Goal: Check status: Check status

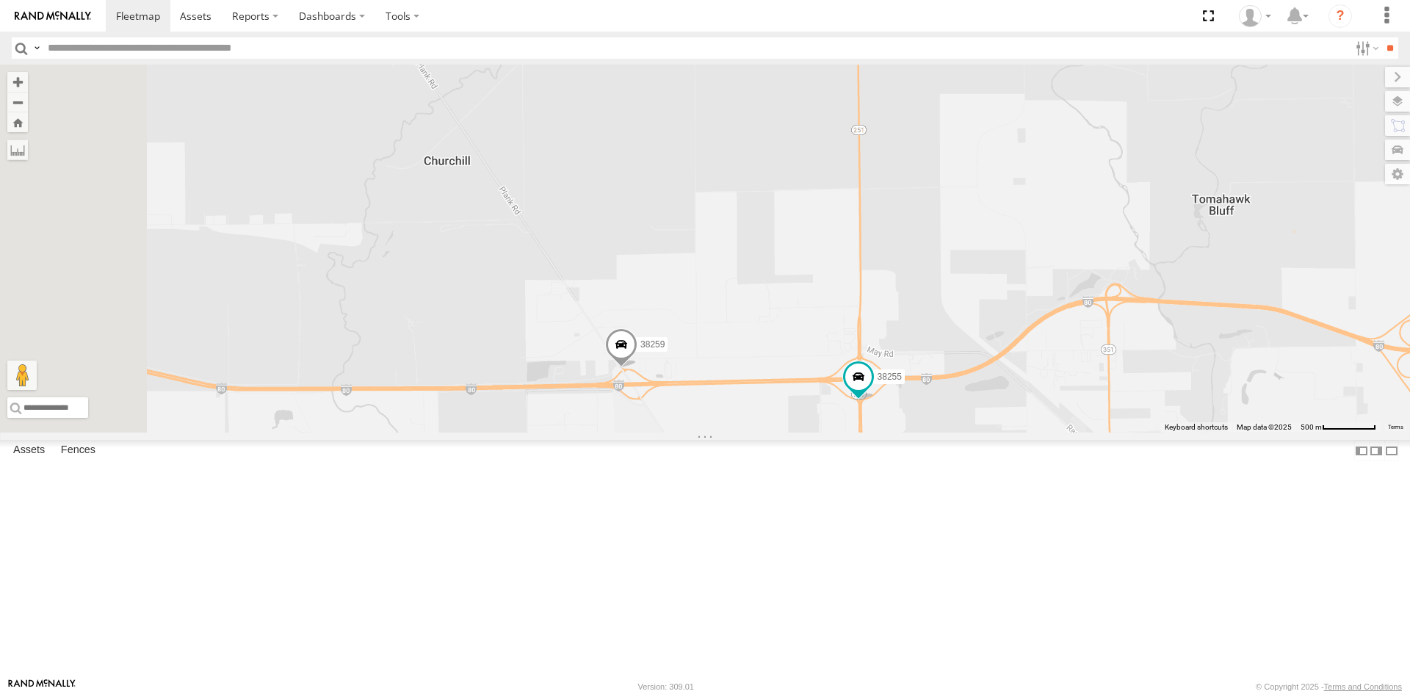
drag, startPoint x: 775, startPoint y: 120, endPoint x: 907, endPoint y: 577, distance: 475.2
click at [907, 432] on div "38255 38259" at bounding box center [705, 249] width 1410 height 368
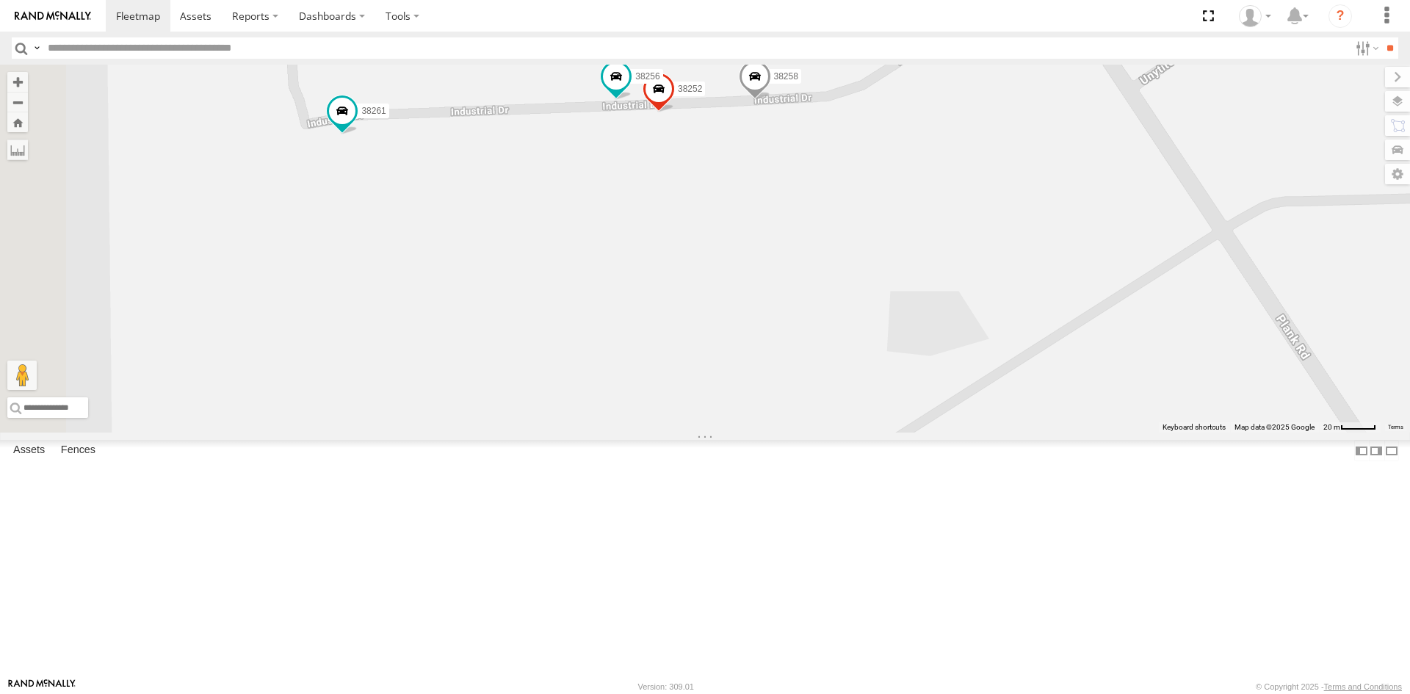
drag, startPoint x: 650, startPoint y: 152, endPoint x: 936, endPoint y: 286, distance: 316.0
click at [936, 286] on div "38255 38259 38261 38258 38252 38256" at bounding box center [705, 249] width 1410 height 368
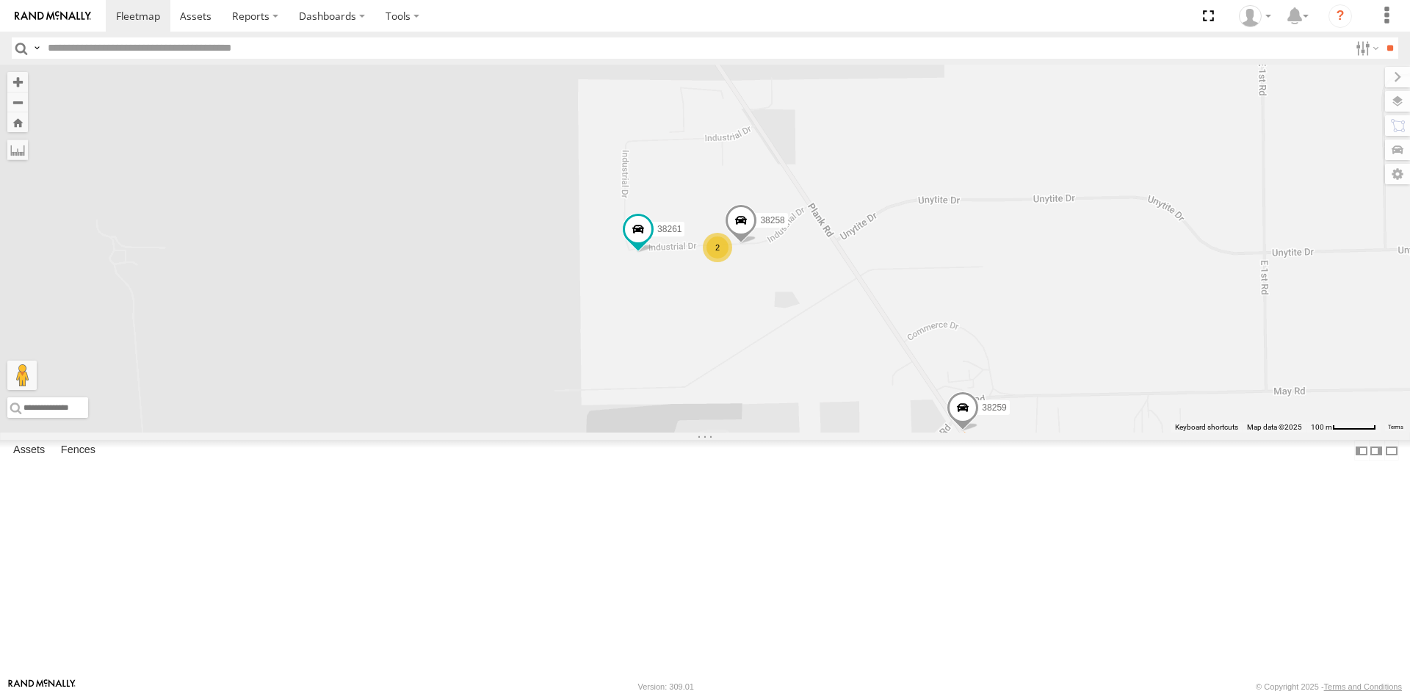
drag, startPoint x: 687, startPoint y: 453, endPoint x: 852, endPoint y: 451, distance: 164.5
click at [852, 432] on div "38255 38259 38261 38258 2" at bounding box center [705, 249] width 1410 height 368
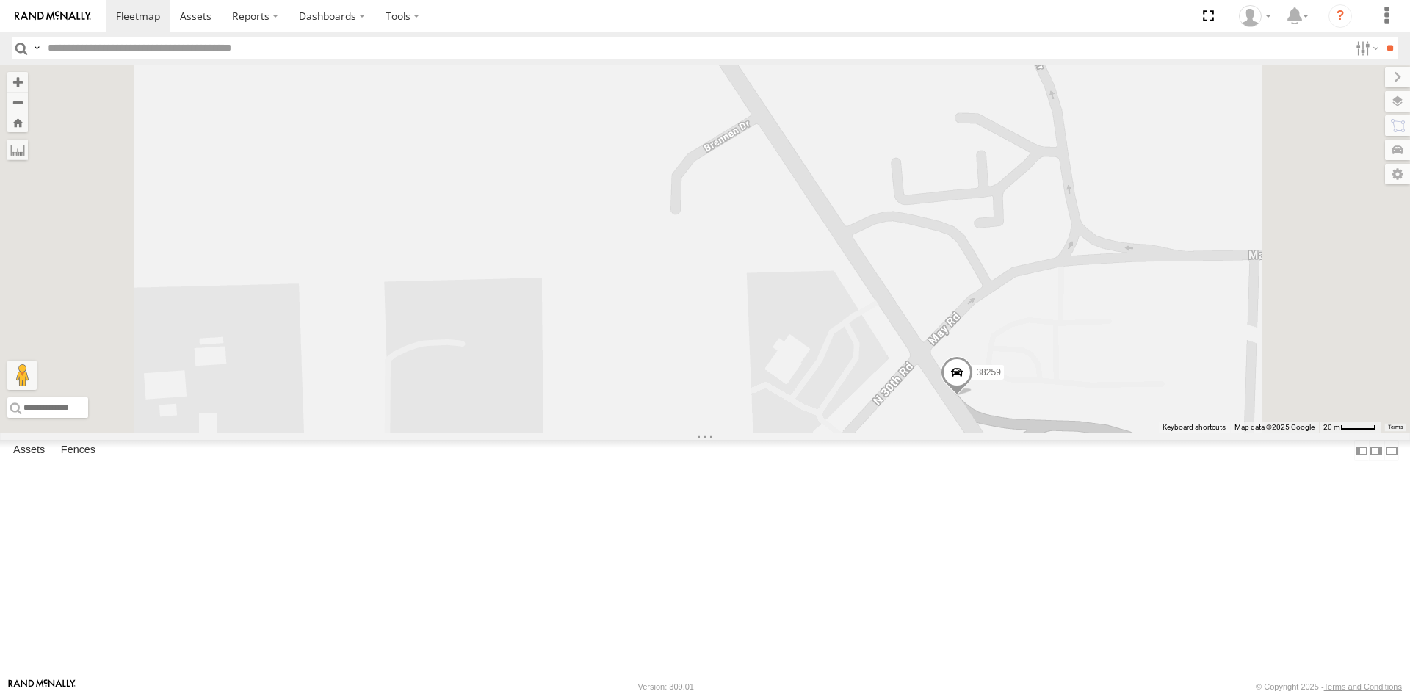
click at [973, 396] on span at bounding box center [957, 376] width 32 height 40
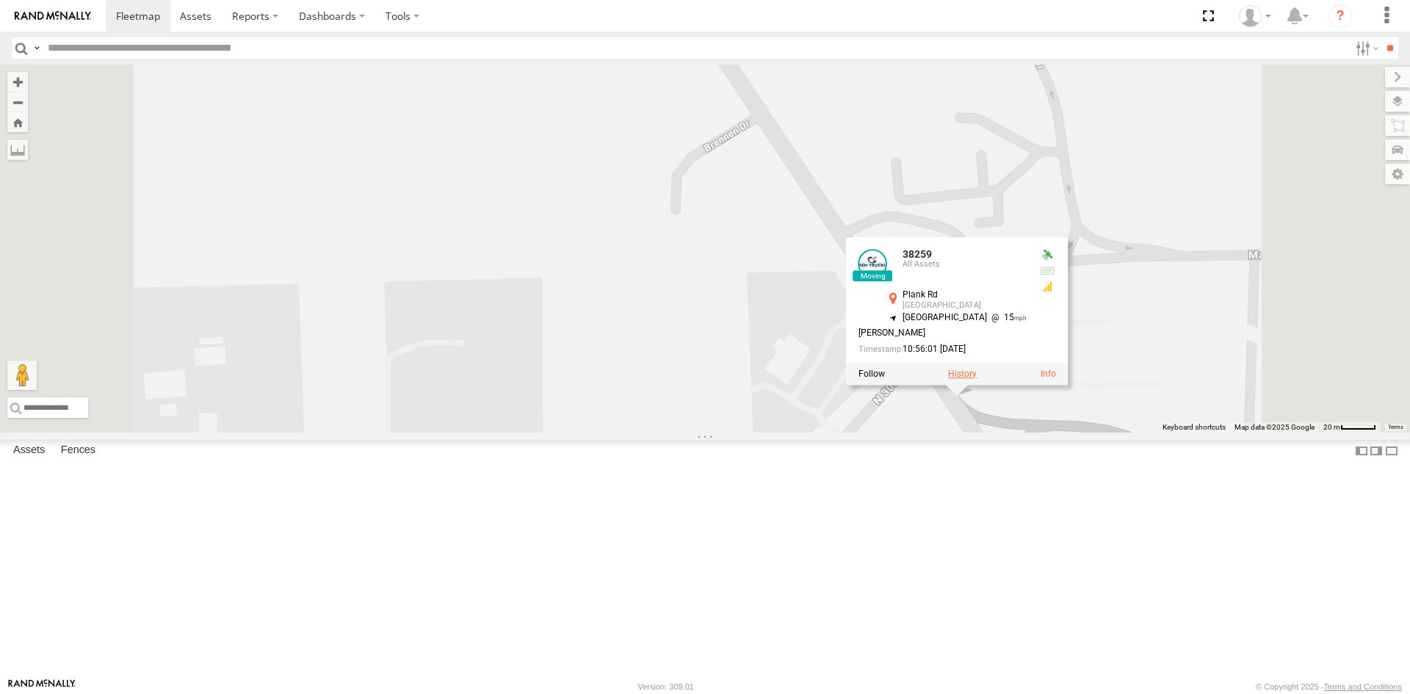
click at [977, 379] on label at bounding box center [962, 374] width 29 height 10
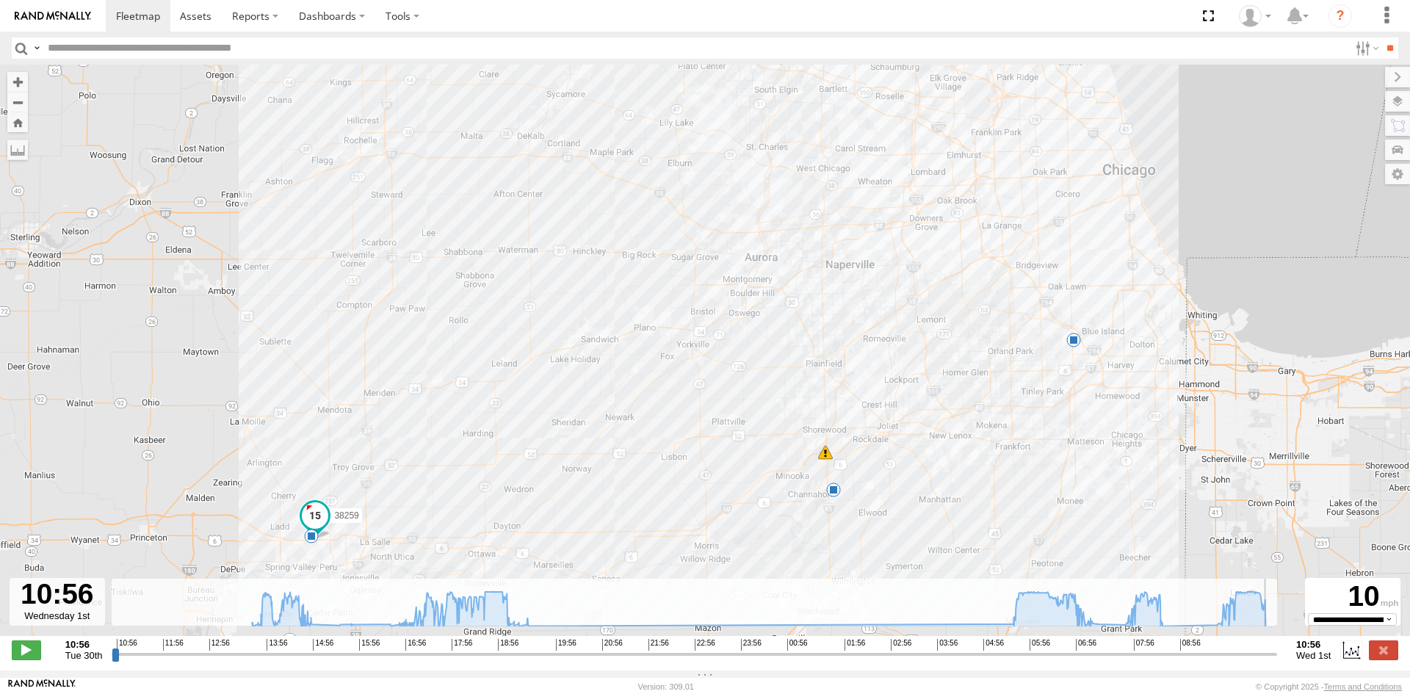
drag, startPoint x: 115, startPoint y: 662, endPoint x: 1352, endPoint y: 624, distance: 1237.7
type input "**********"
click at [1277, 647] on input "range" at bounding box center [694, 654] width 1165 height 14
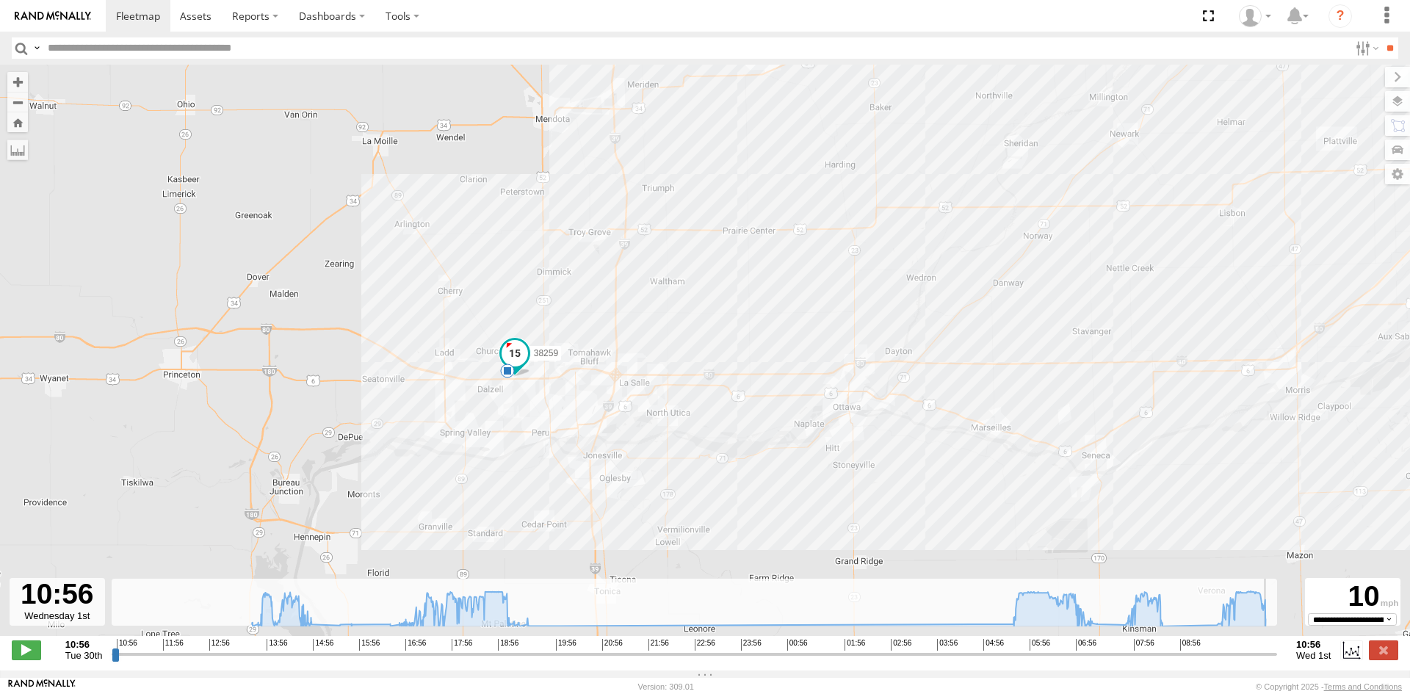
drag, startPoint x: 242, startPoint y: 542, endPoint x: 597, endPoint y: 328, distance: 414.6
click at [597, 328] on div "38259 19:27 Tue 07:25 Wed 08:39 Wed 08:49 Wed" at bounding box center [705, 358] width 1410 height 587
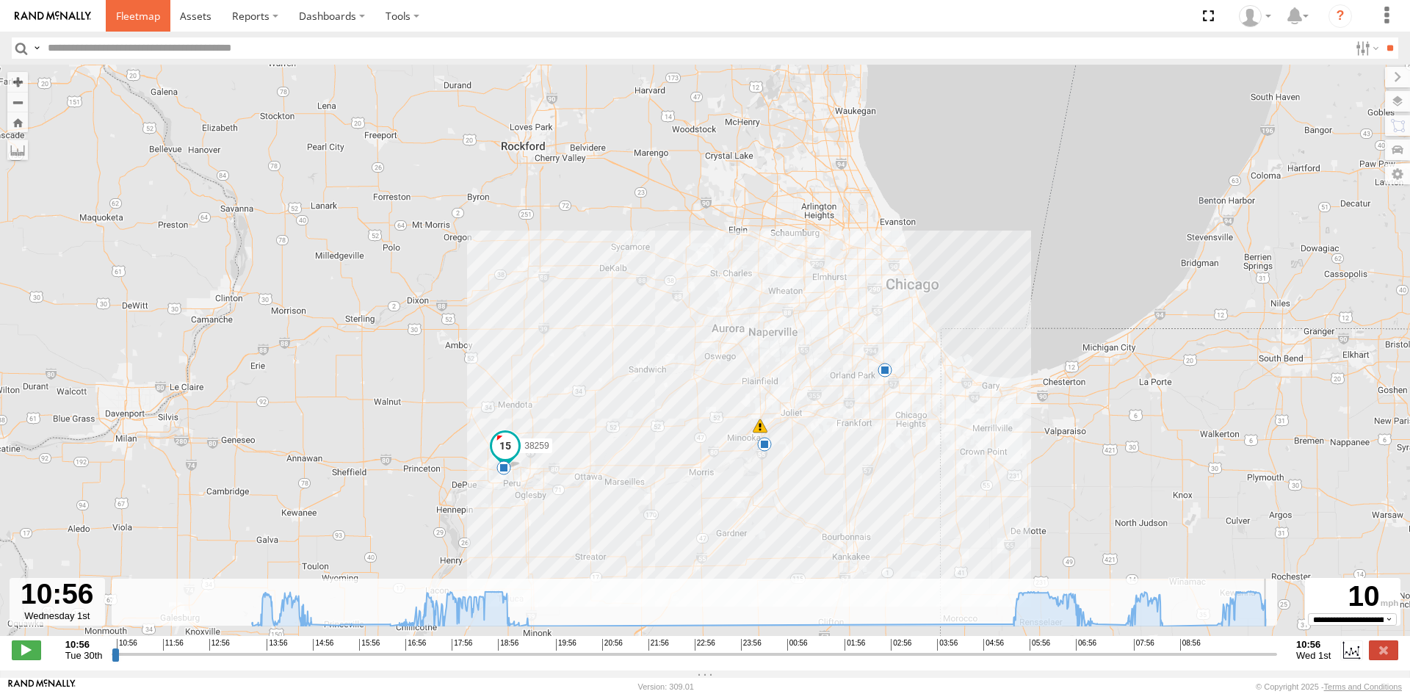
click at [134, 23] on link at bounding box center [138, 16] width 65 height 32
